Goal: Information Seeking & Learning: Learn about a topic

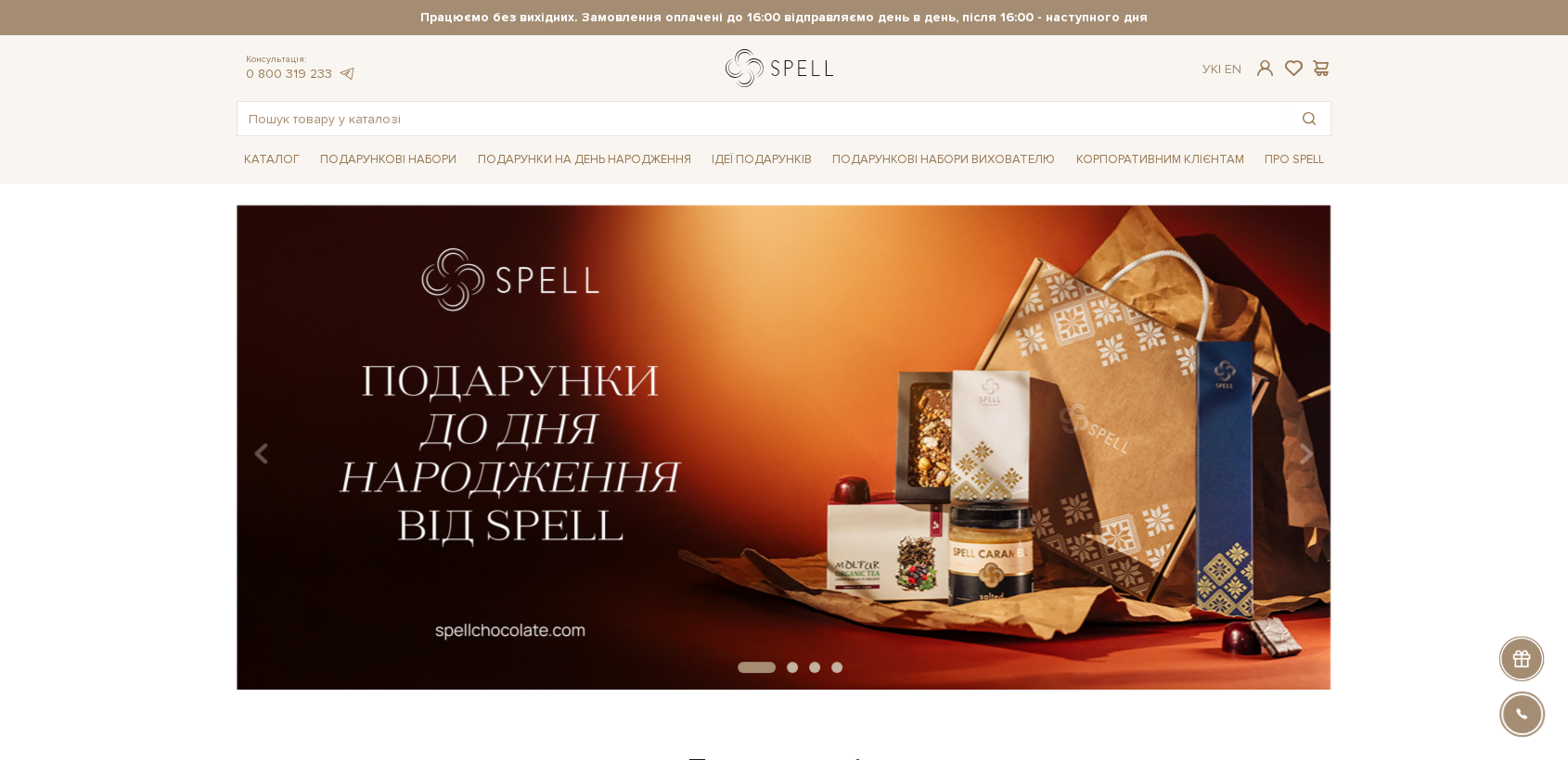
click at [740, 77] on link "logo" at bounding box center [783, 68] width 116 height 38
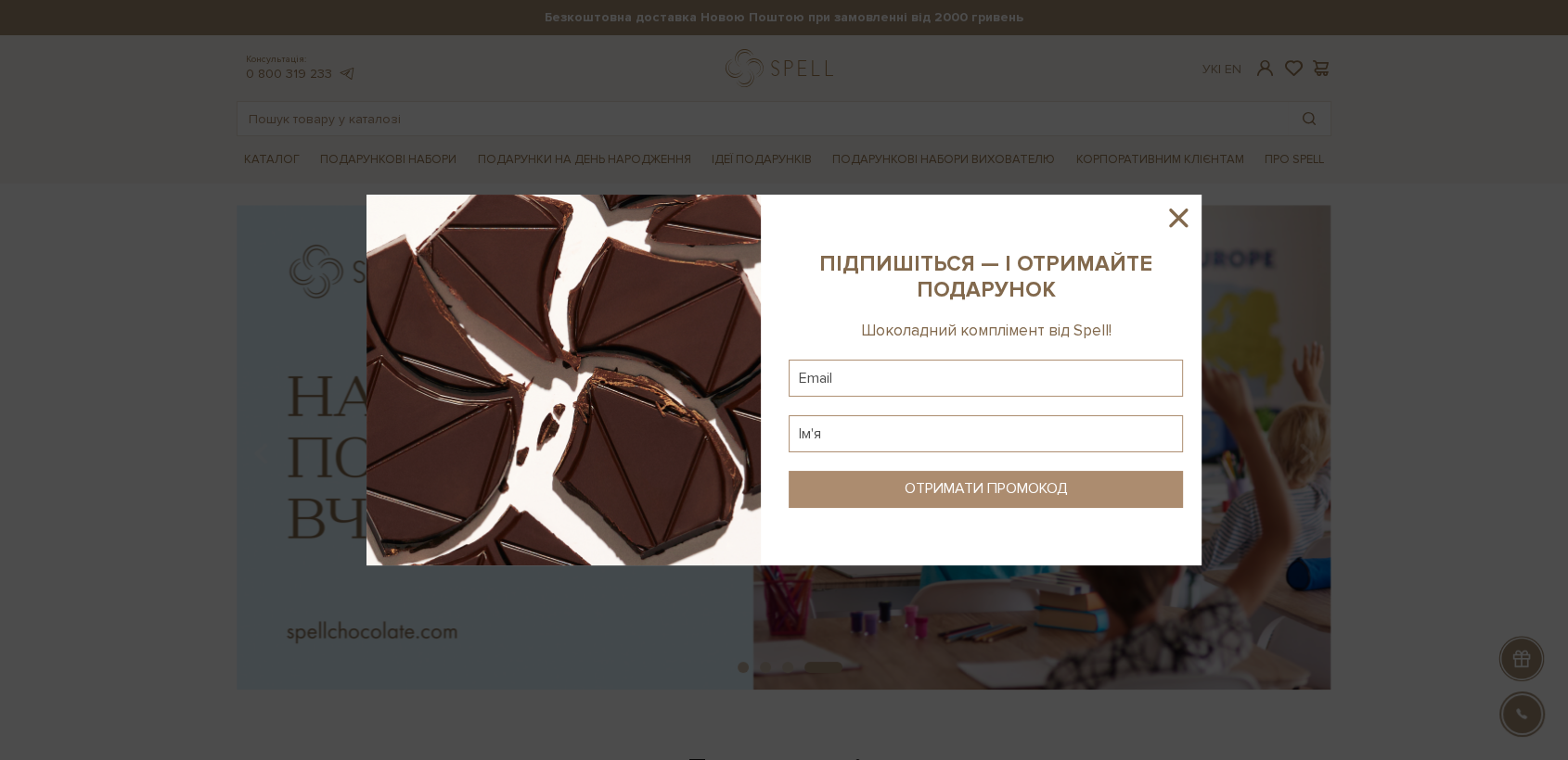
click at [1169, 217] on icon at bounding box center [1177, 218] width 31 height 31
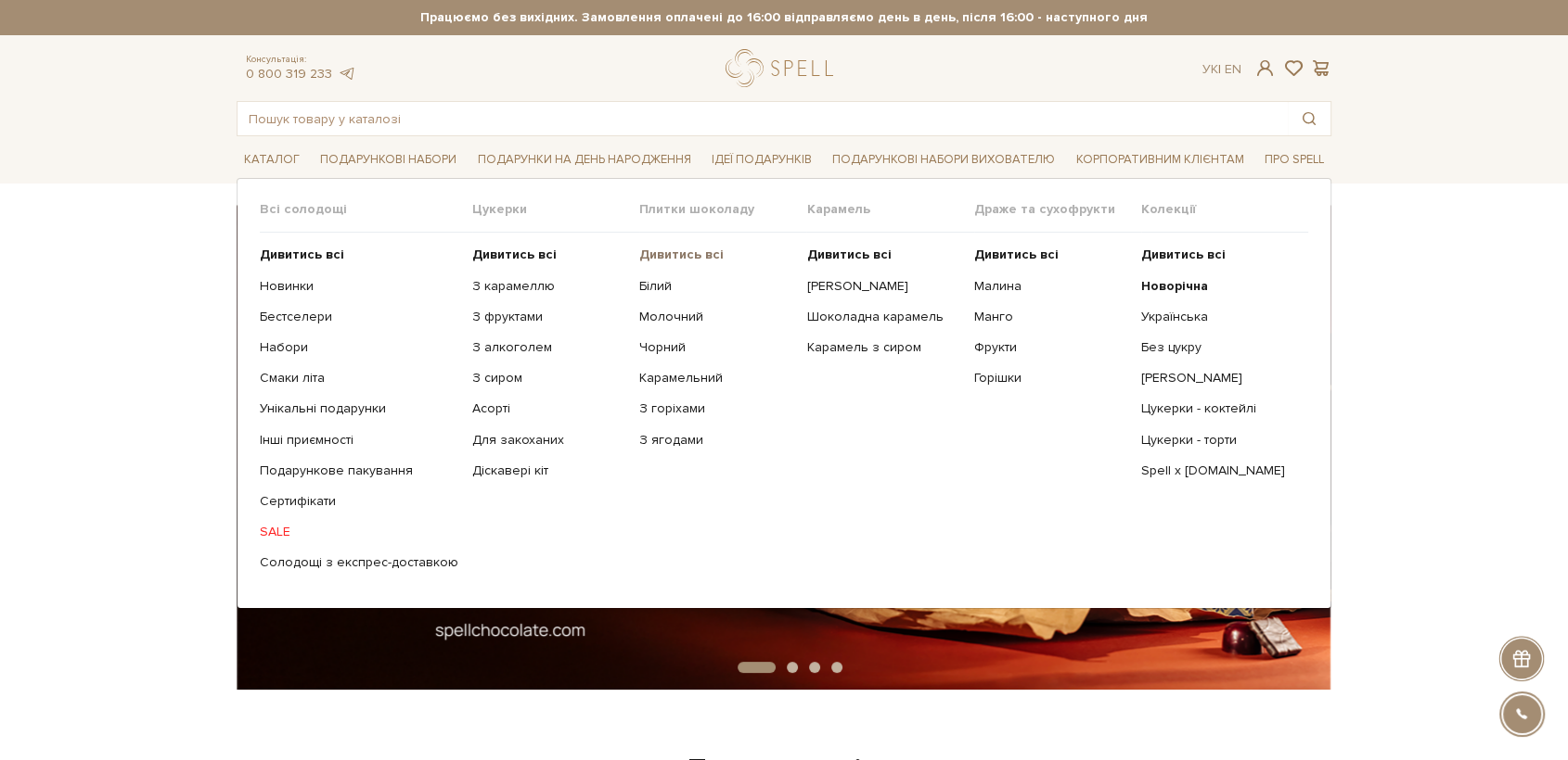
click at [671, 247] on b "Дивитись всі" at bounding box center [681, 255] width 85 height 16
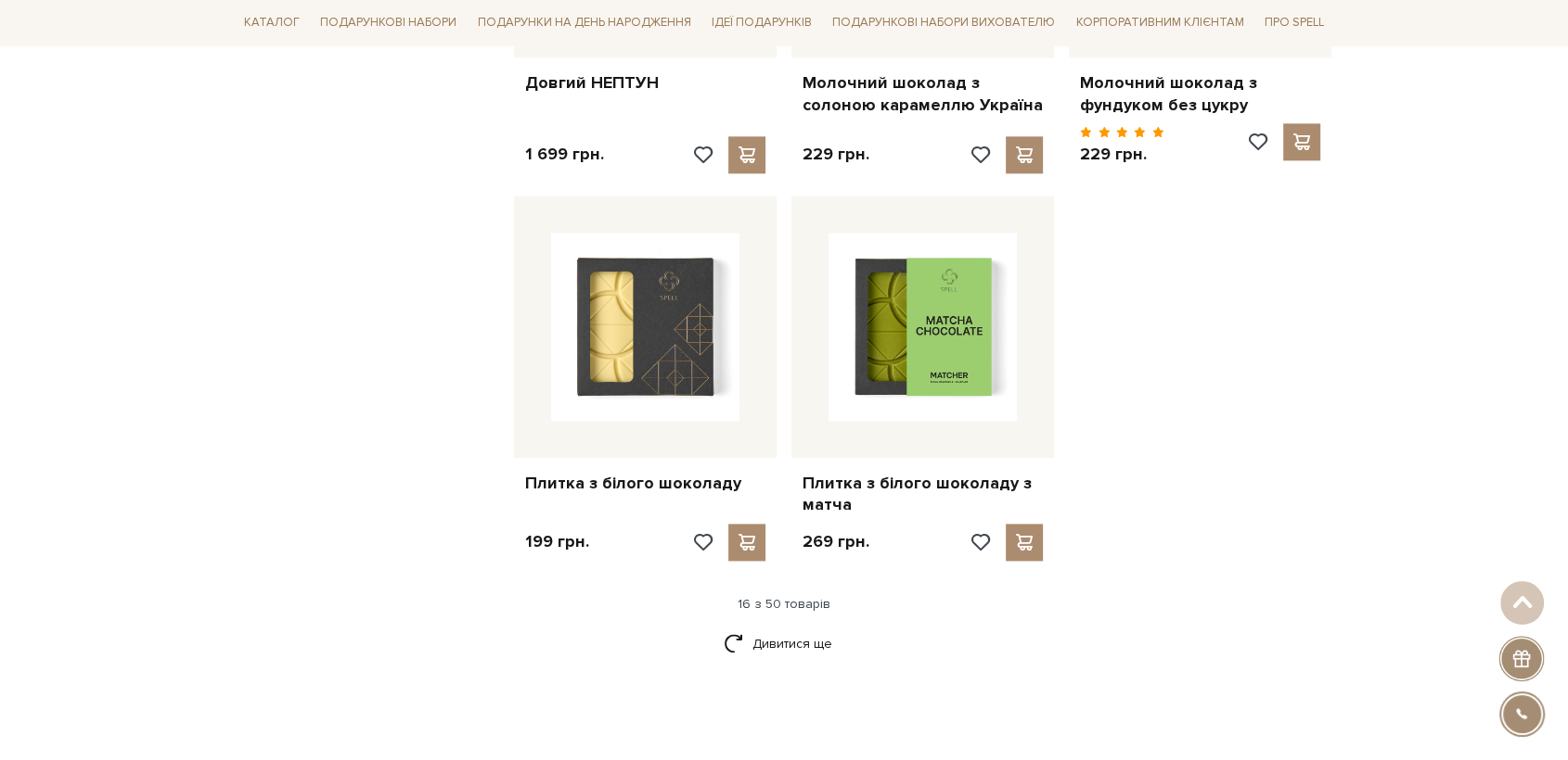
scroll to position [2254, 0]
click at [800, 627] on link "Дивитися ще" at bounding box center [783, 643] width 121 height 32
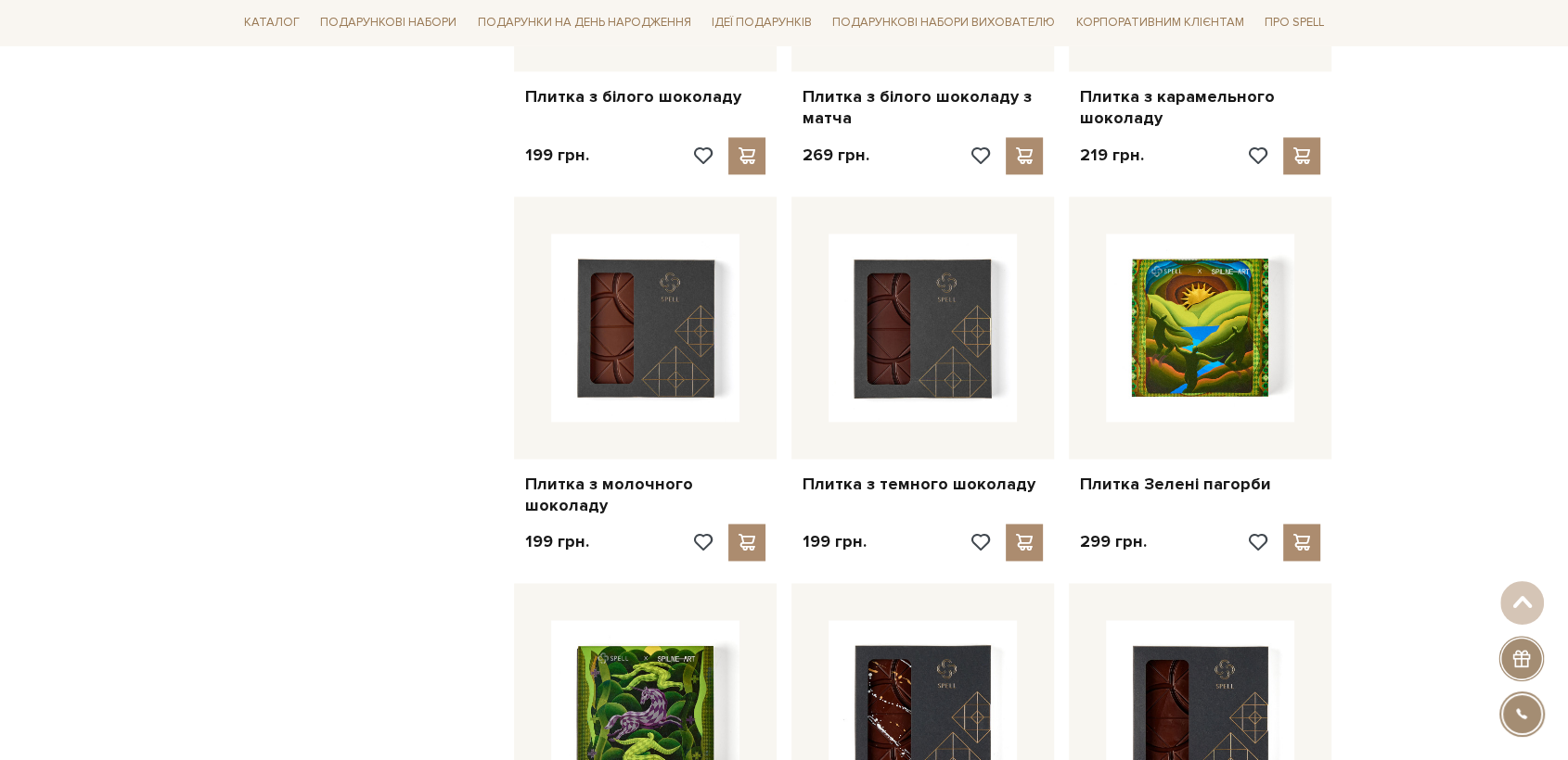
scroll to position [2641, 0]
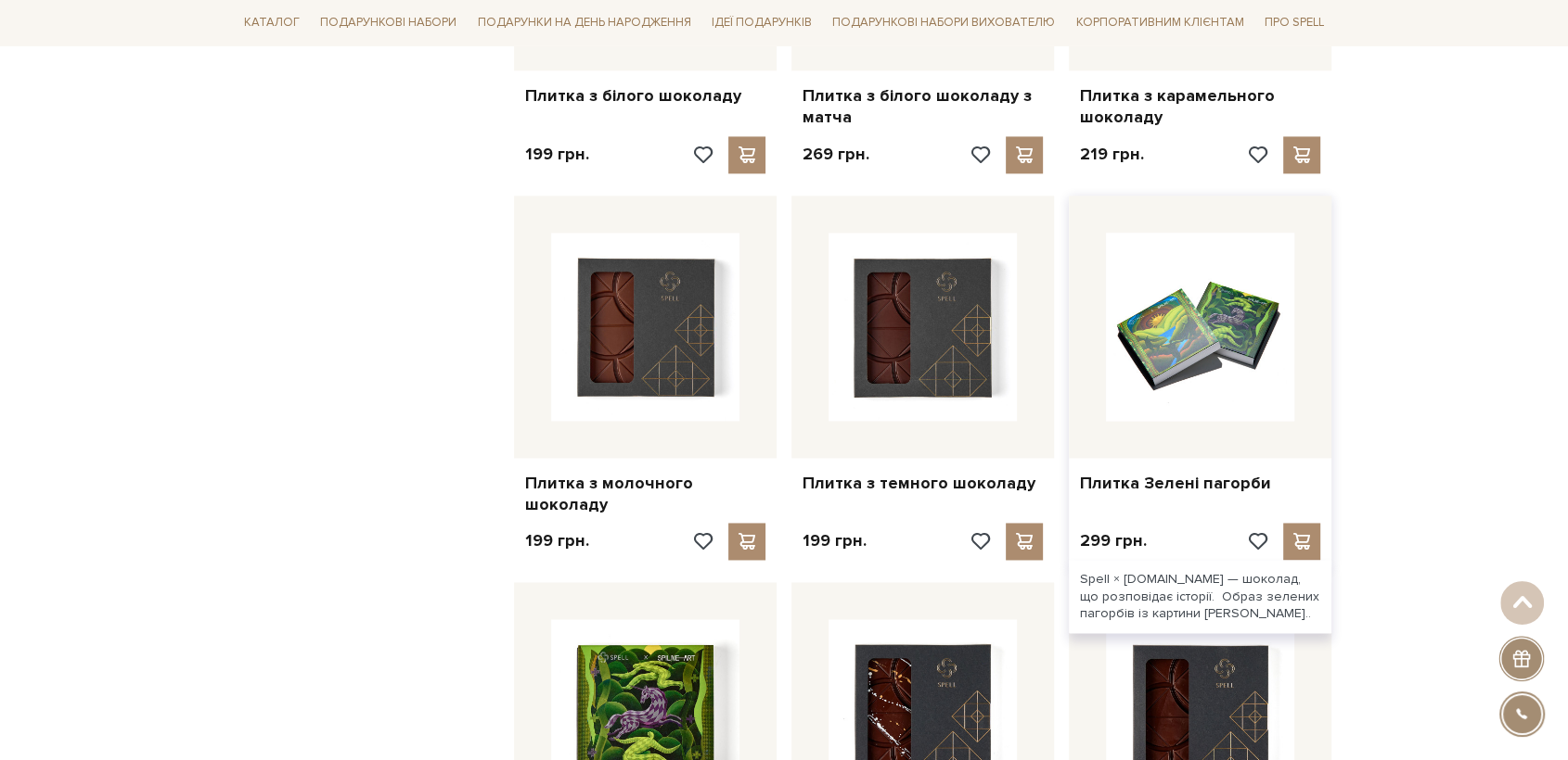
click at [1199, 278] on img at bounding box center [1199, 327] width 188 height 188
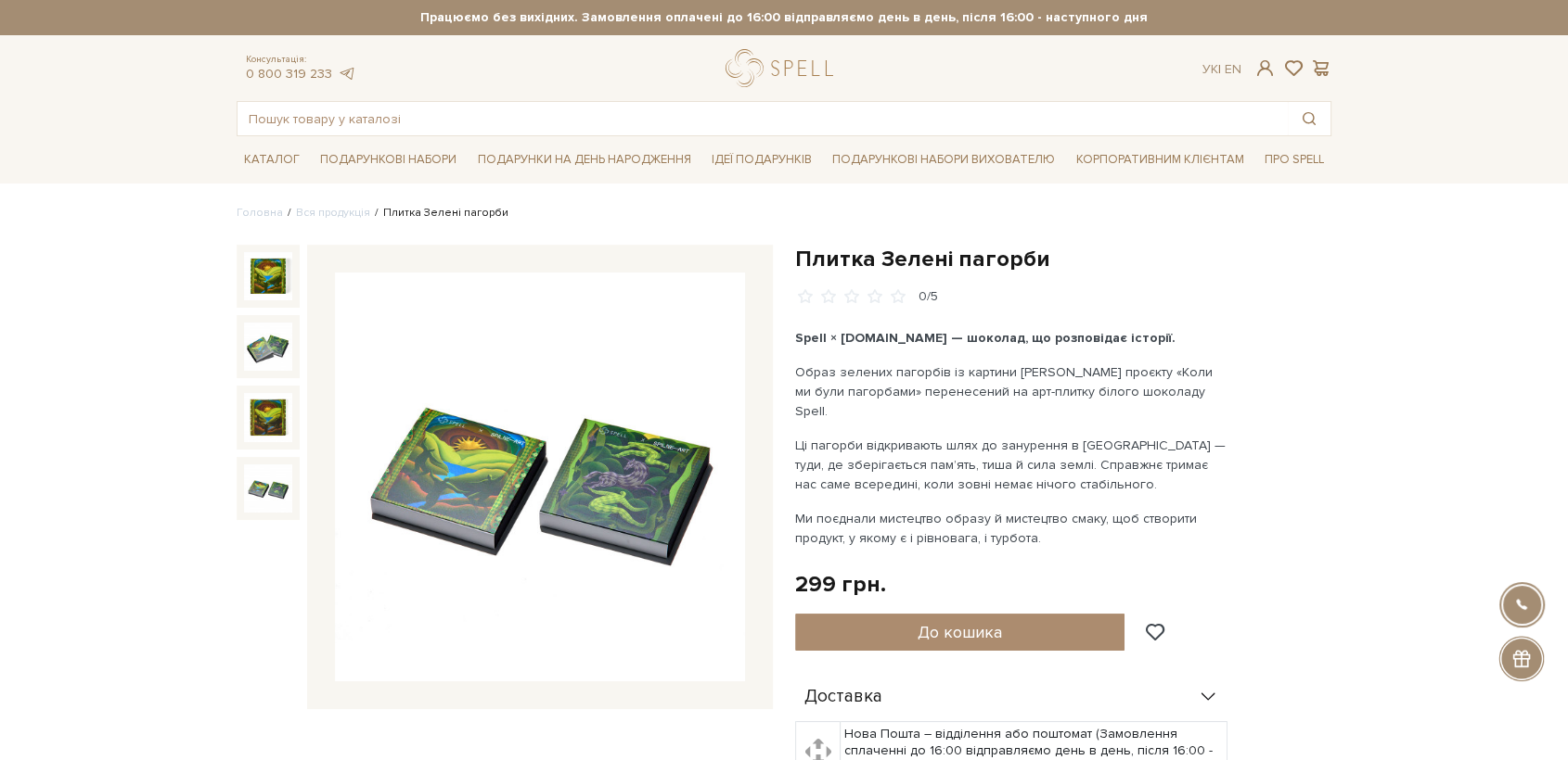
click at [277, 488] on img at bounding box center [268, 488] width 48 height 48
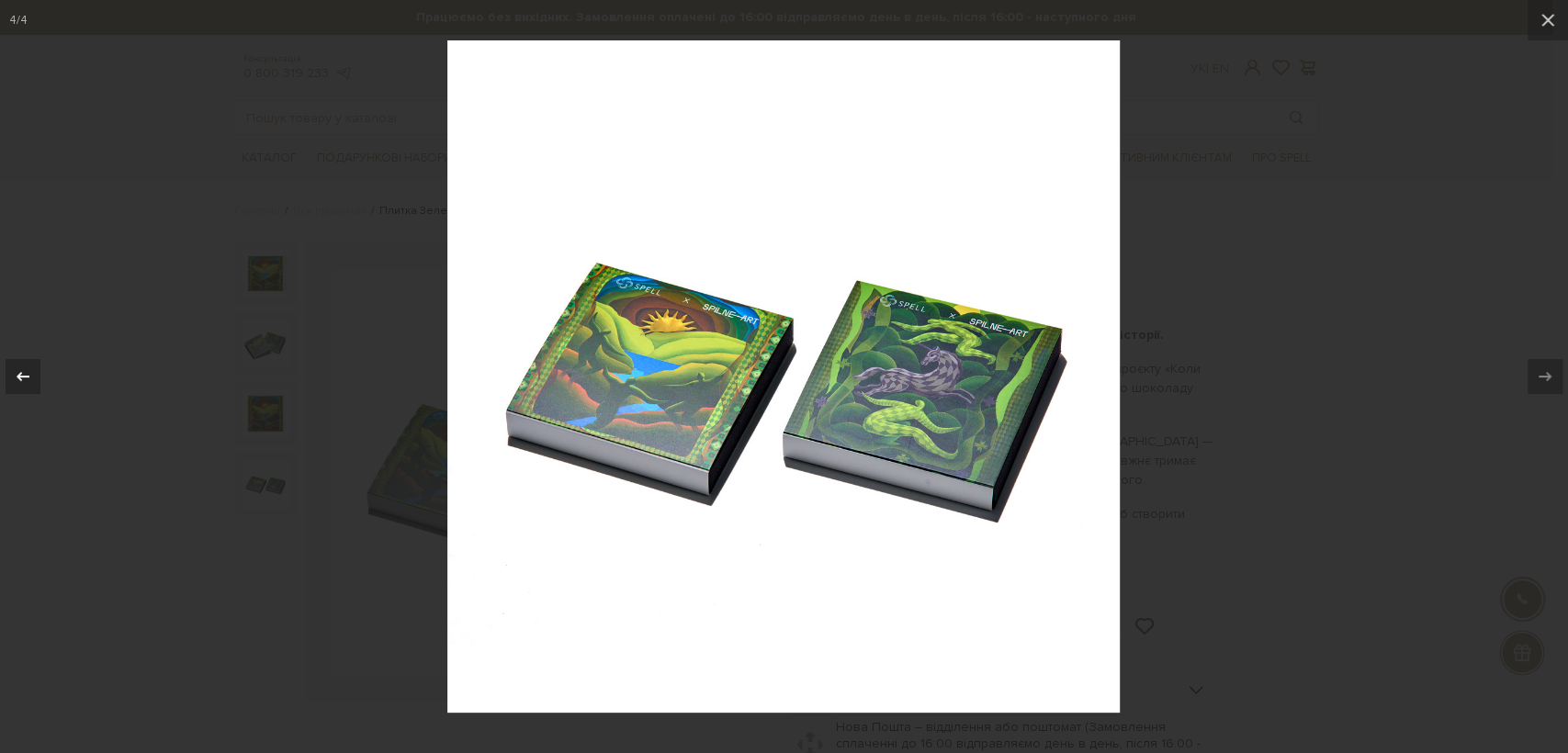
click at [6, 366] on div at bounding box center [23, 376] width 35 height 35
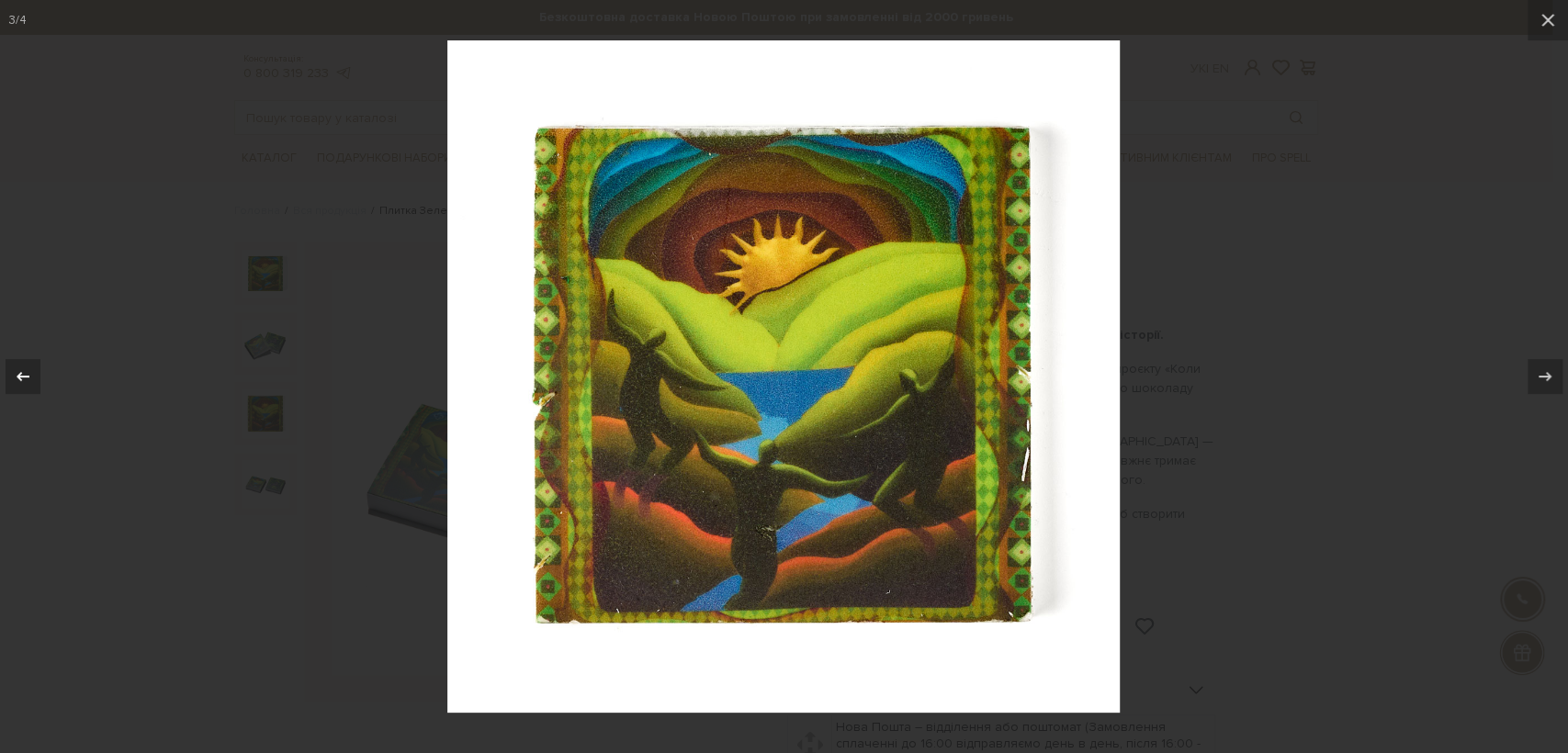
click at [6, 366] on div at bounding box center [23, 376] width 35 height 35
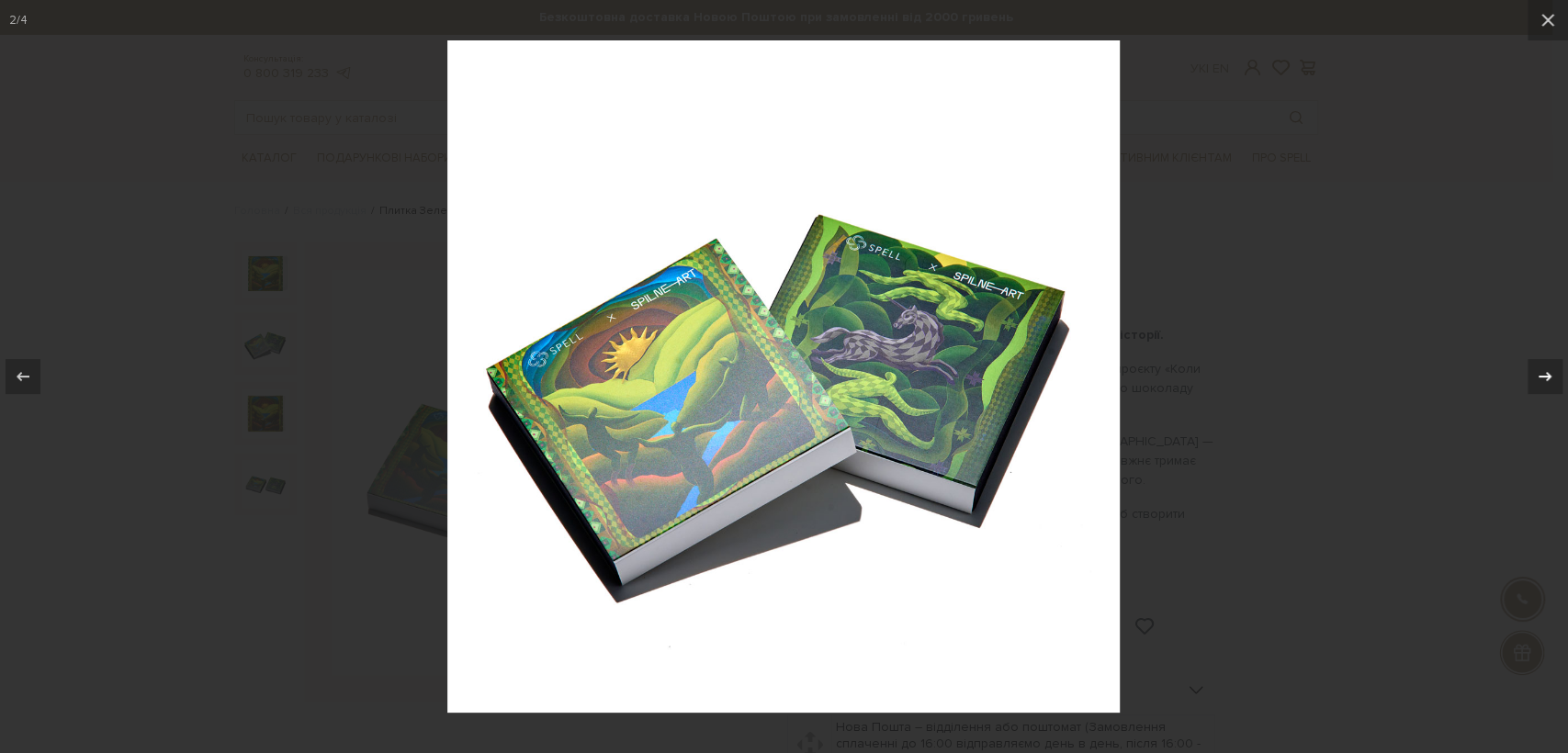
click at [1552, 376] on button at bounding box center [1536, 376] width 64 height 92
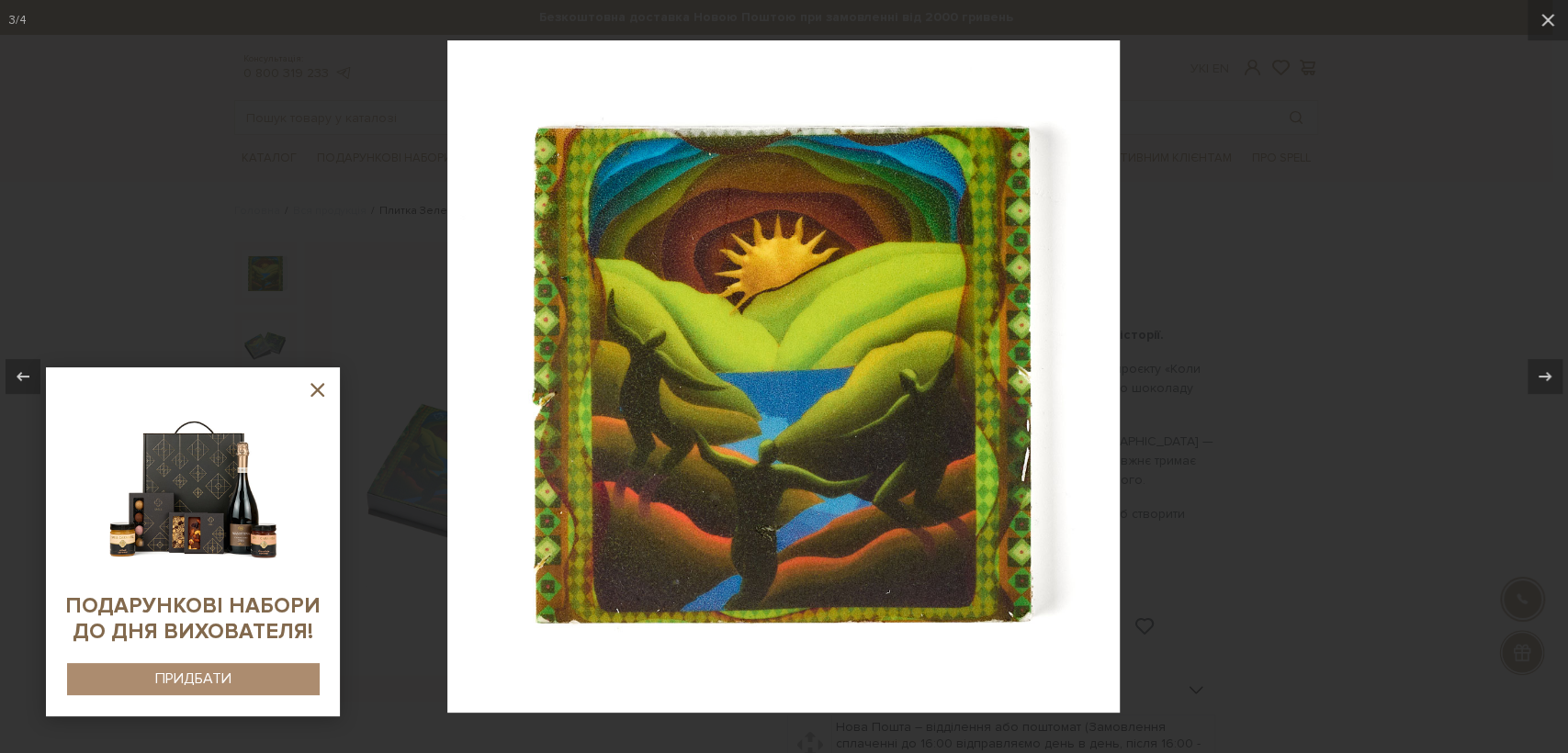
click at [318, 193] on div at bounding box center [784, 376] width 1568 height 753
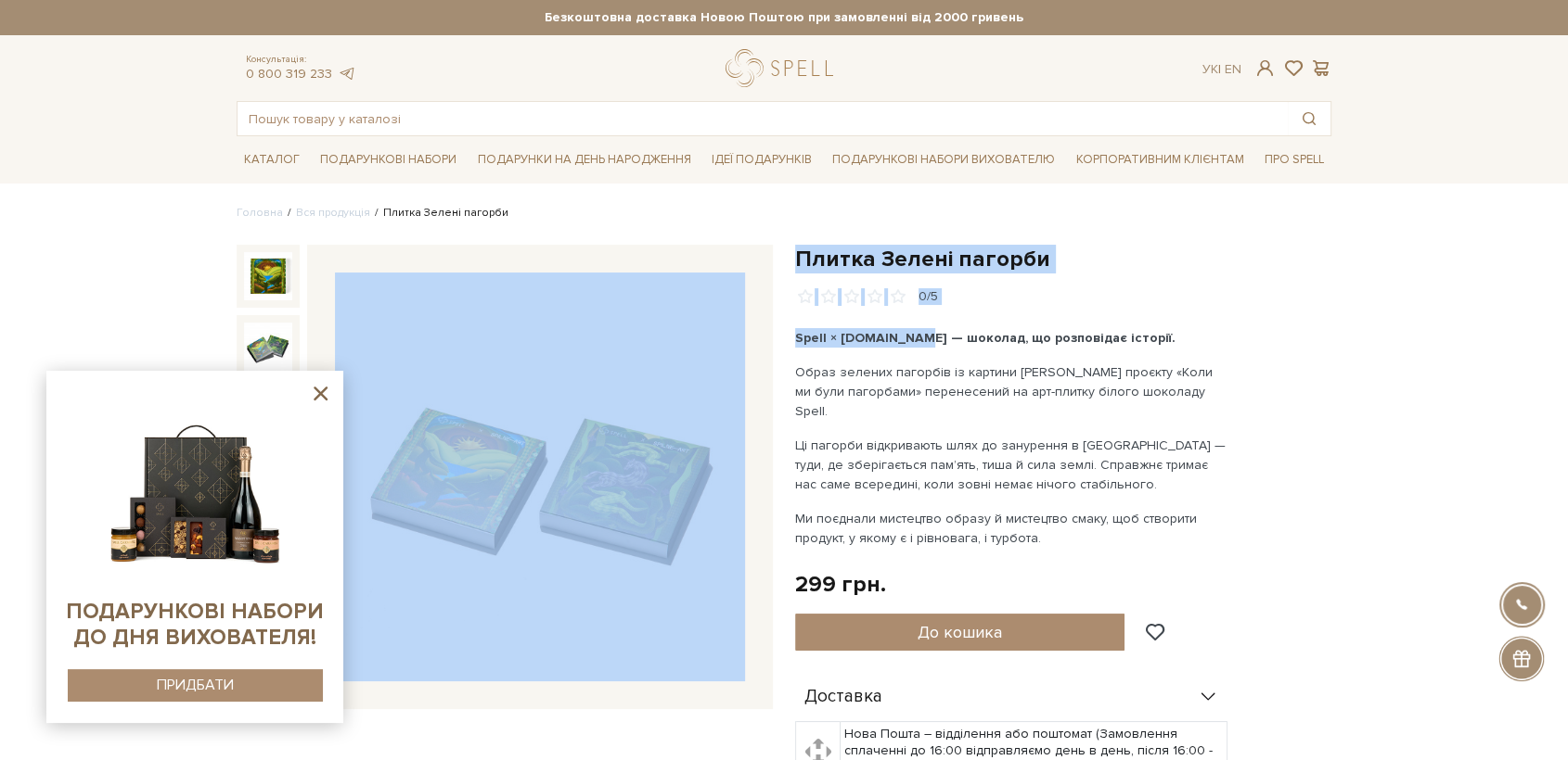
drag, startPoint x: 896, startPoint y: 335, endPoint x: 780, endPoint y: 335, distance: 116.0
click at [780, 335] on div "Плитка Зелені пагорби 0/5 Плитка Зелені пагорби 0/5" at bounding box center [783, 707] width 1117 height 923
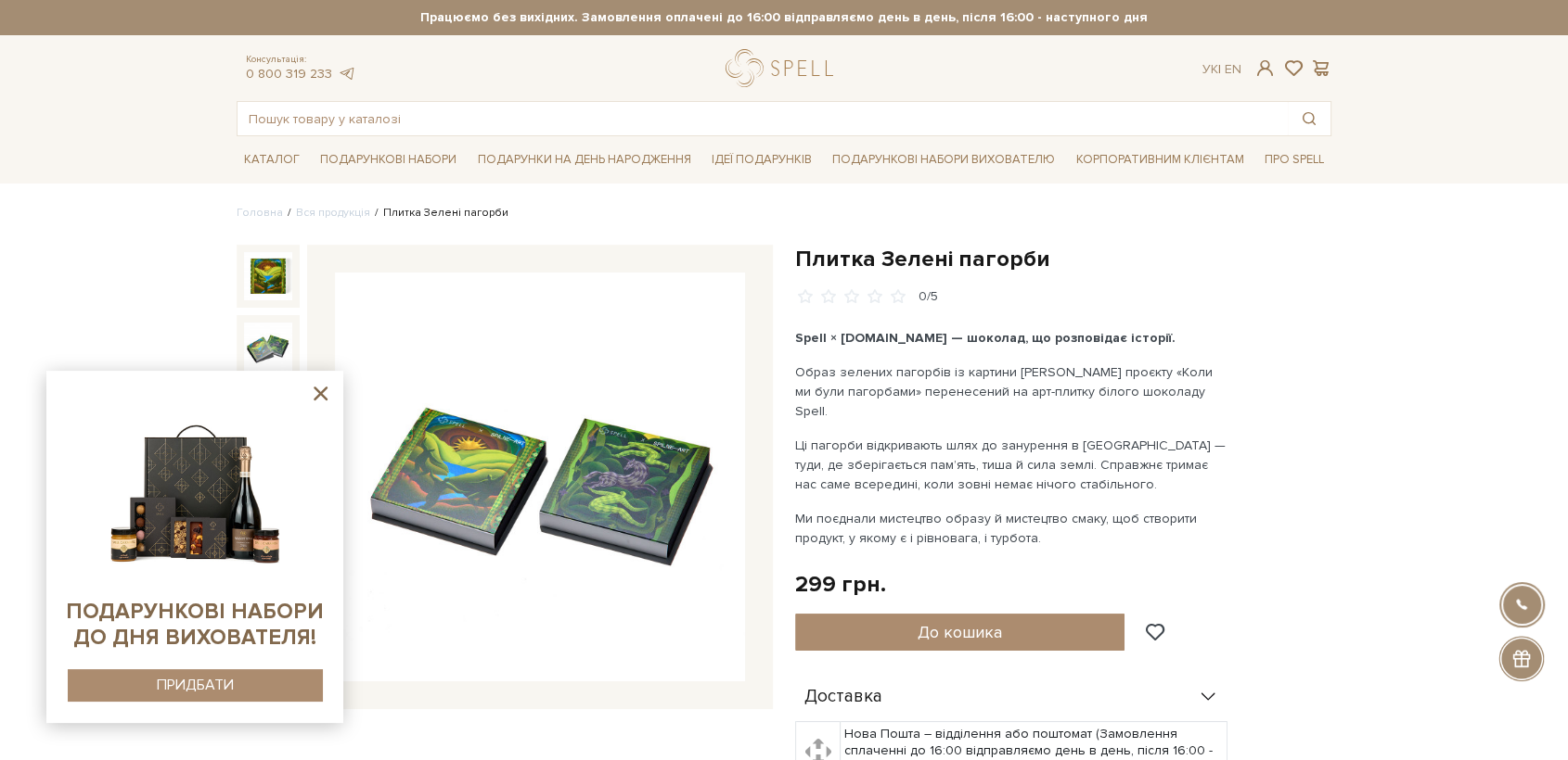
click at [908, 388] on p "Образ зелених пагорбів із картини Лізи Обуховської проєкту «Коли ми були пагорб…" at bounding box center [1012, 391] width 435 height 58
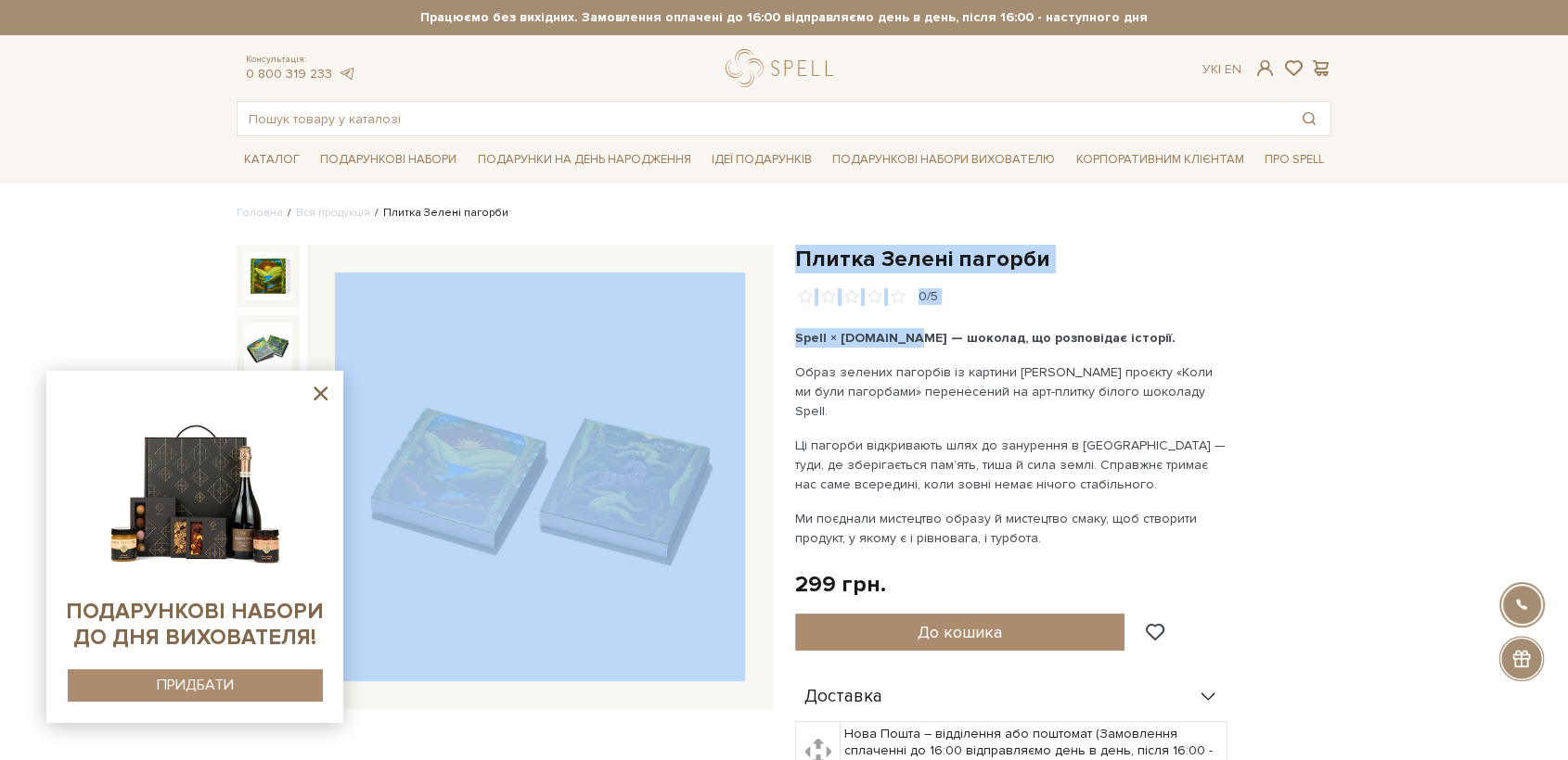
drag, startPoint x: 891, startPoint y: 336, endPoint x: 782, endPoint y: 337, distance: 109.0
click at [782, 337] on div "Плитка Зелені пагорби 0/5 Плитка Зелені пагорби 0/5" at bounding box center [783, 707] width 1117 height 923
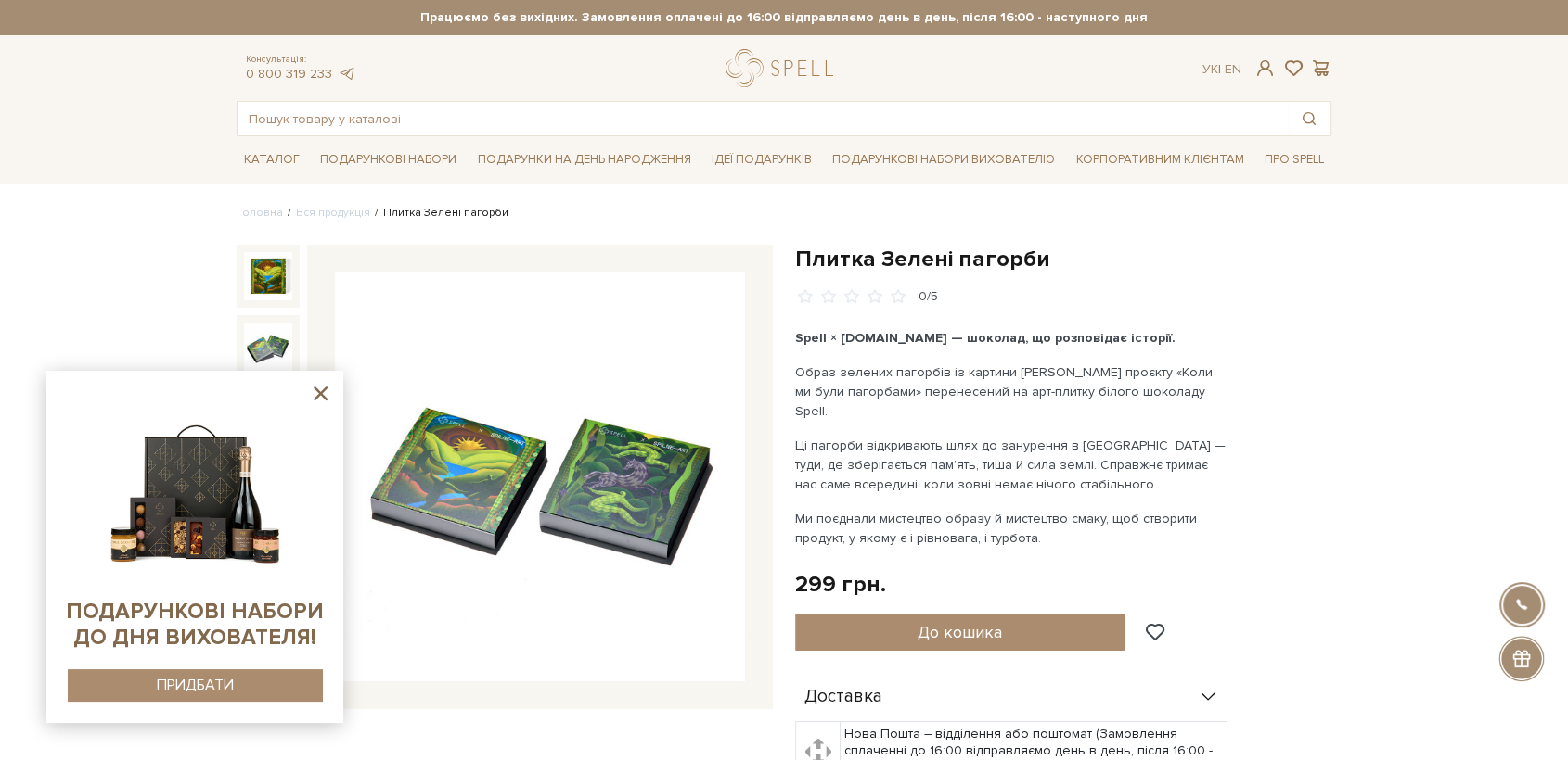
click at [994, 409] on div "Spell × Spilne.art — шоколад, що розповідає історії. Образ зелених пагорбів із …" at bounding box center [1012, 438] width 435 height 219
drag, startPoint x: 892, startPoint y: 337, endPoint x: 793, endPoint y: 343, distance: 99.2
click at [793, 343] on div "Плитка Зелені пагорби 0/5 Spell × Spilne.art — шоколад, що розповідає історії. …" at bounding box center [1063, 684] width 559 height 878
copy b "Spell × Spilne.art"
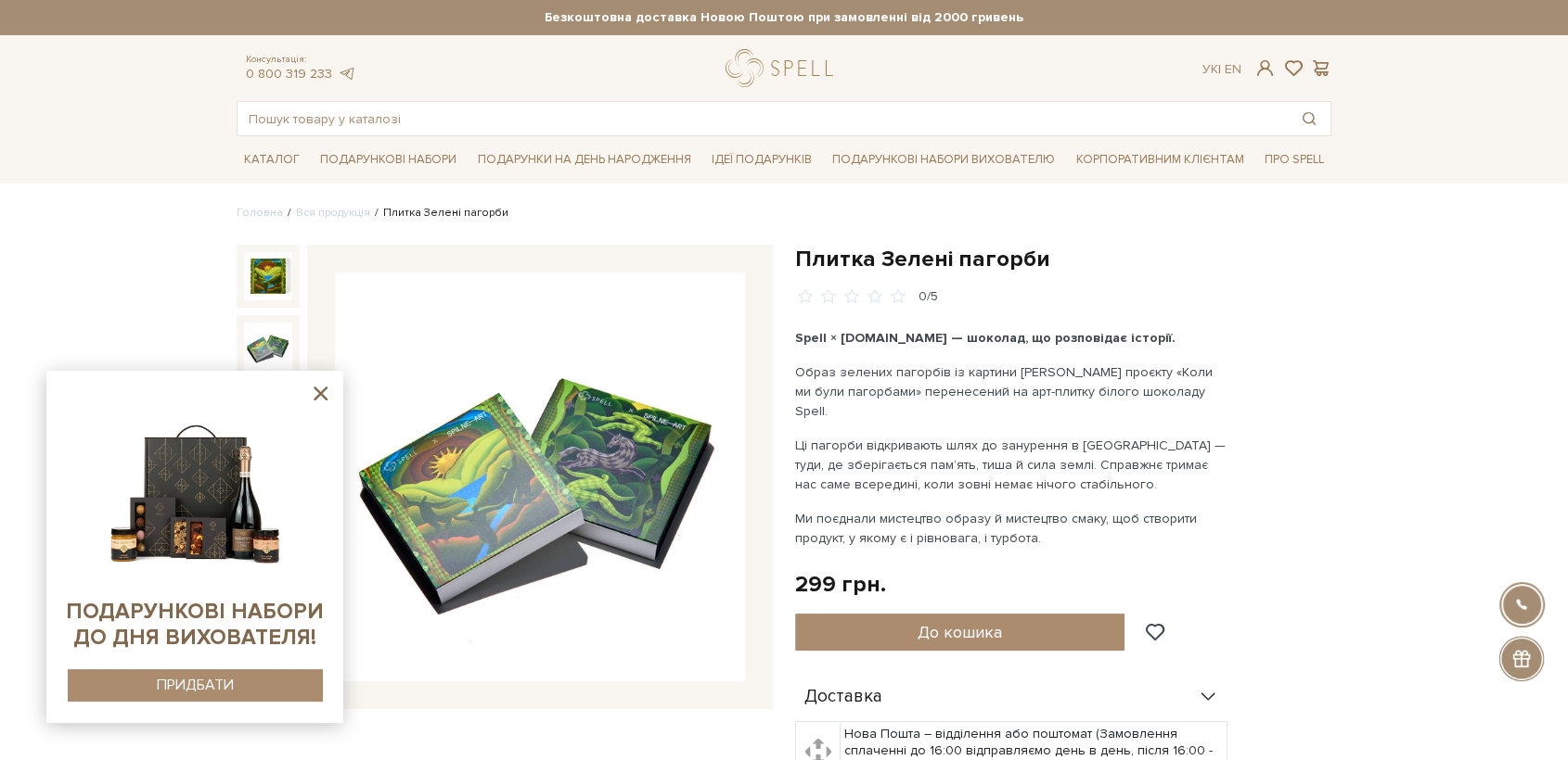
click at [326, 394] on icon at bounding box center [320, 393] width 23 height 23
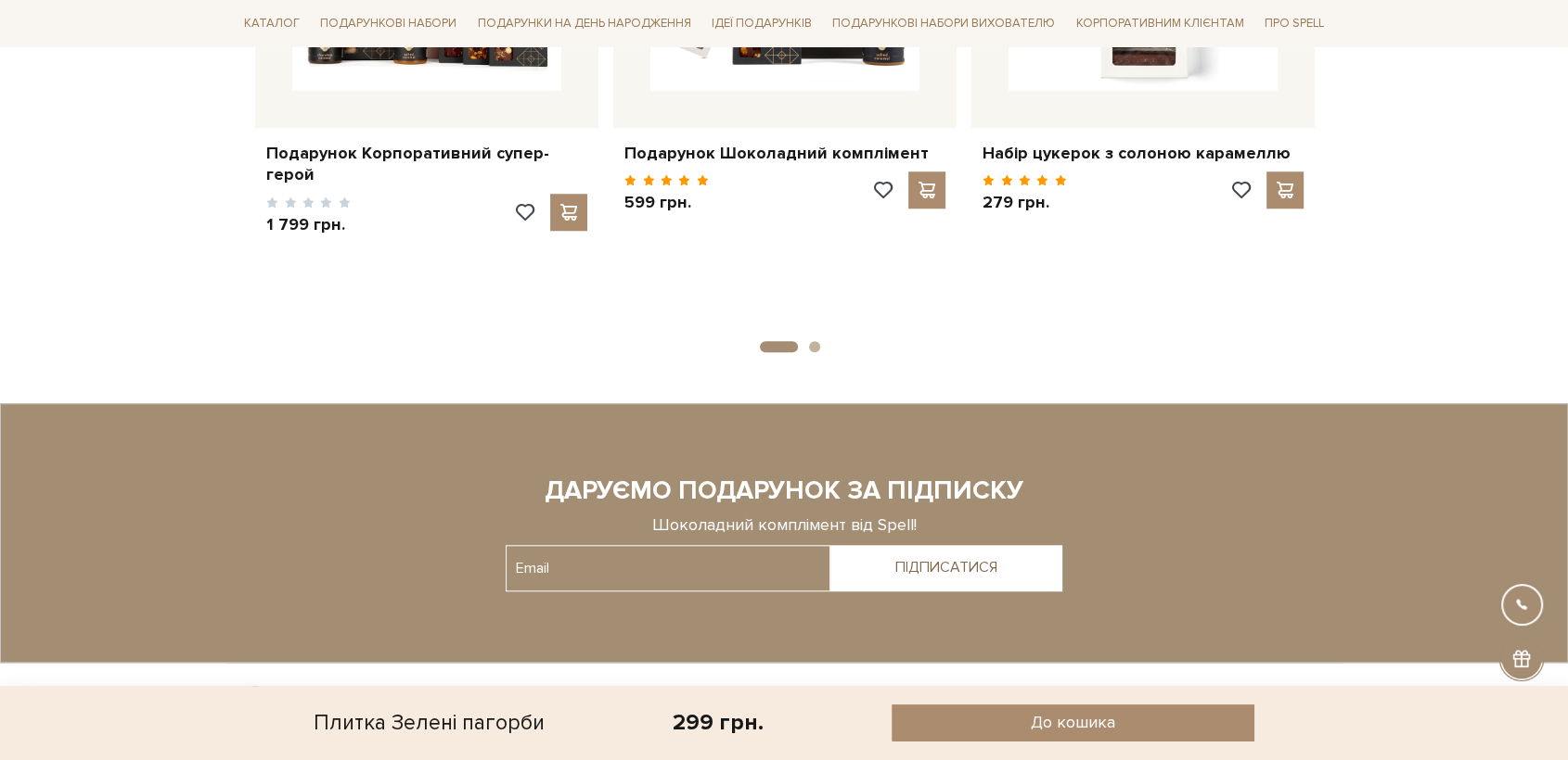
scroll to position [1696, 0]
